Goal: Task Accomplishment & Management: Manage account settings

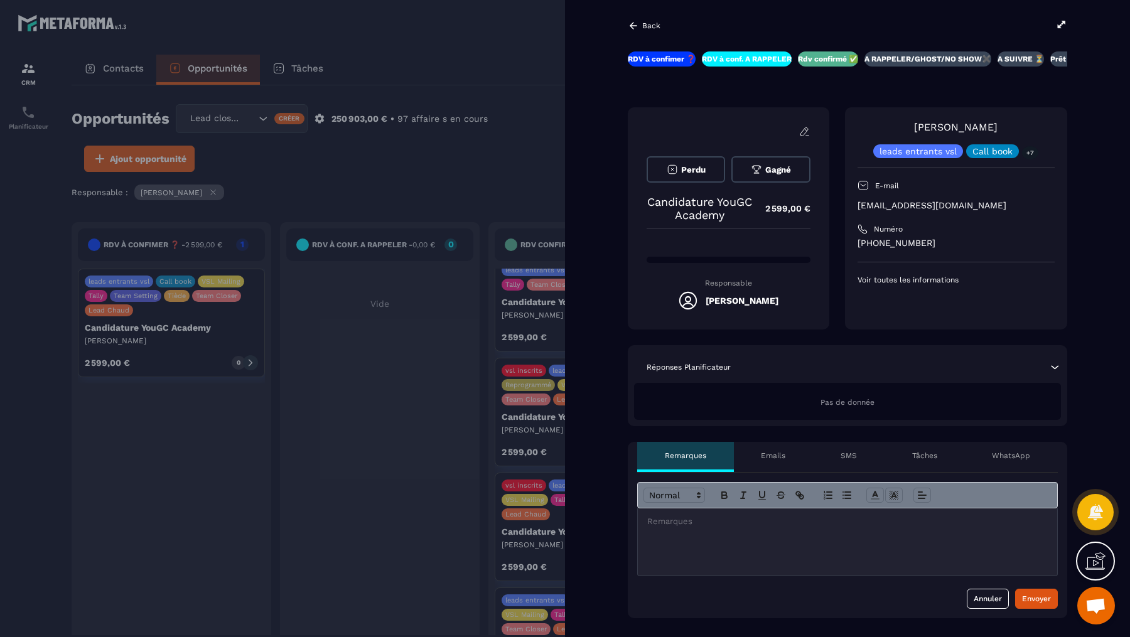
click at [1062, 24] on icon at bounding box center [1062, 24] width 8 height 7
click at [440, 154] on div at bounding box center [565, 318] width 1130 height 637
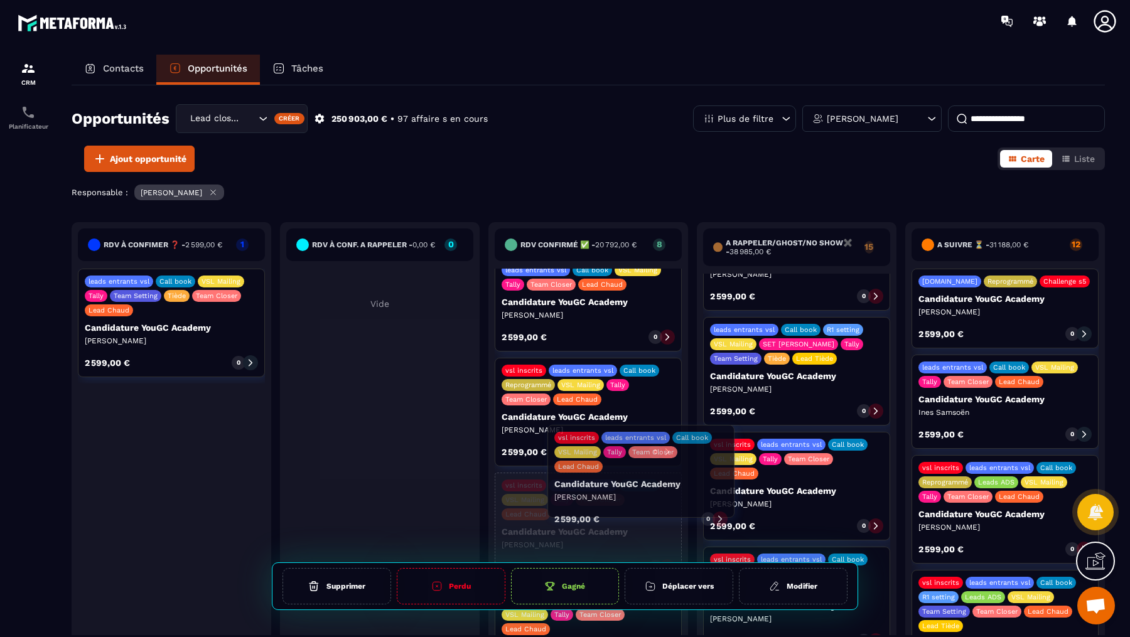
scroll to position [456, 0]
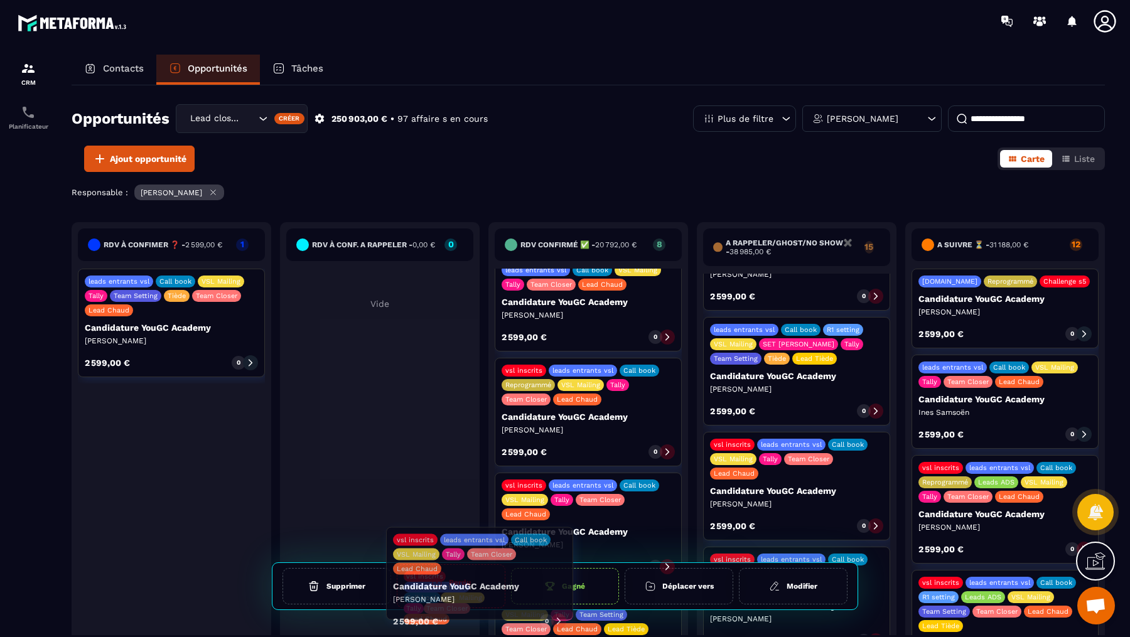
drag, startPoint x: 824, startPoint y: 414, endPoint x: 507, endPoint y: 578, distance: 356.7
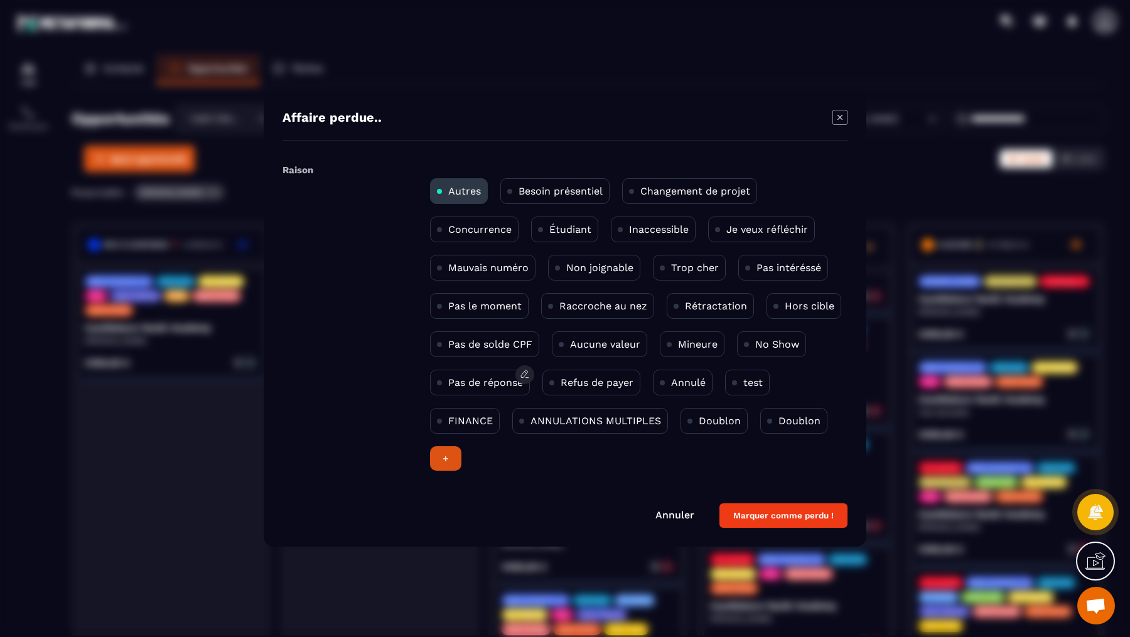
click at [471, 387] on div "Pas de réponse" at bounding box center [480, 383] width 100 height 26
click at [762, 513] on button "Marquer comme perdu !" at bounding box center [784, 516] width 128 height 24
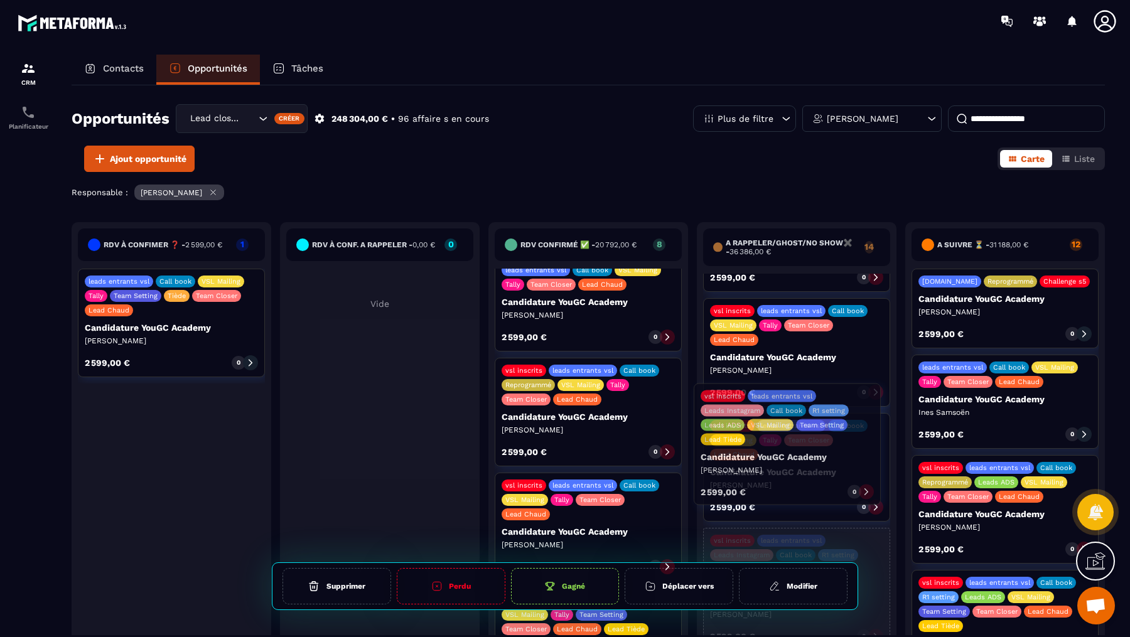
drag, startPoint x: 821, startPoint y: 497, endPoint x: 814, endPoint y: 449, distance: 48.8
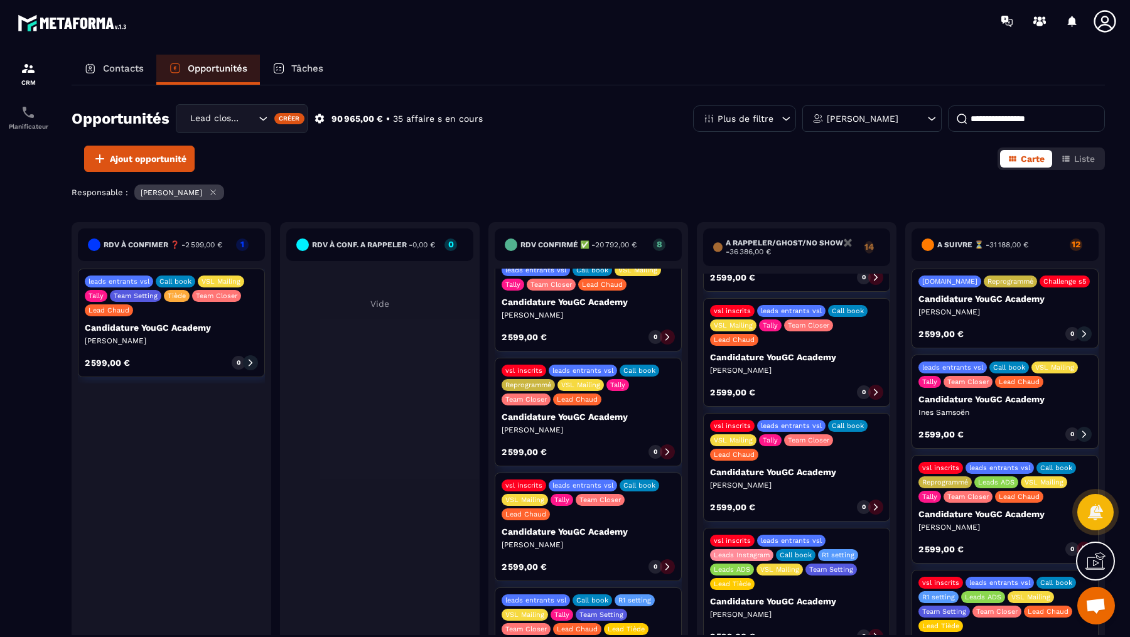
click at [873, 632] on icon at bounding box center [876, 636] width 9 height 9
